Goal: Download file/media

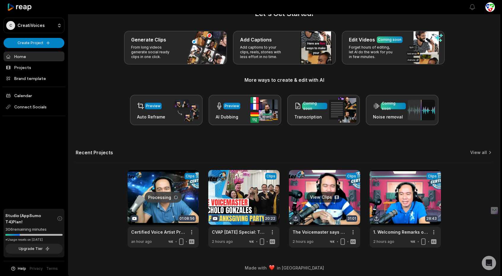
scroll to position [19, 0]
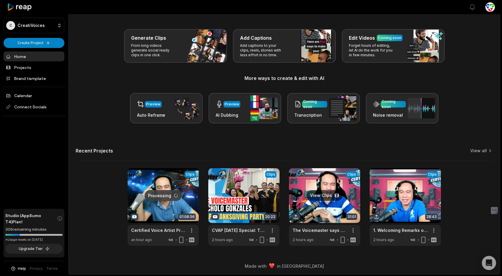
click at [320, 189] on link at bounding box center [324, 207] width 71 height 78
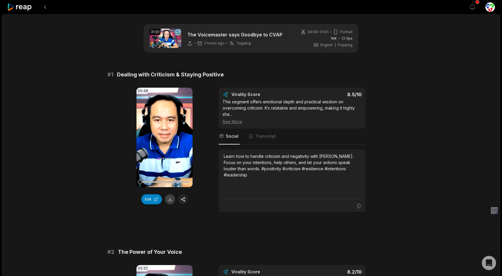
click at [170, 200] on button at bounding box center [170, 200] width 10 height 10
